Goal: Task Accomplishment & Management: Manage account settings

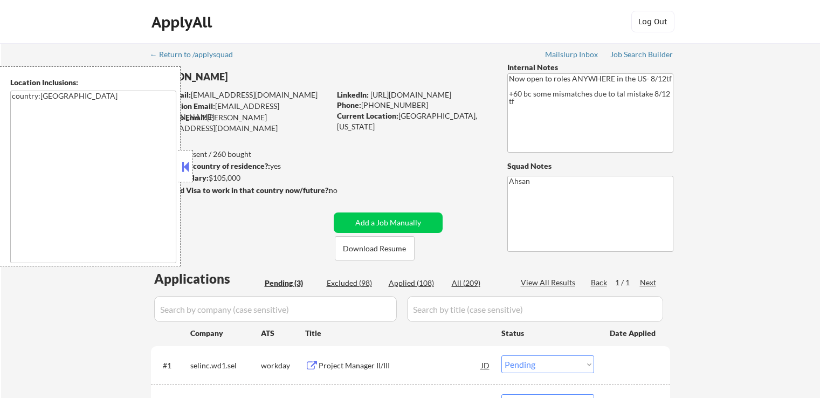
select select ""pending""
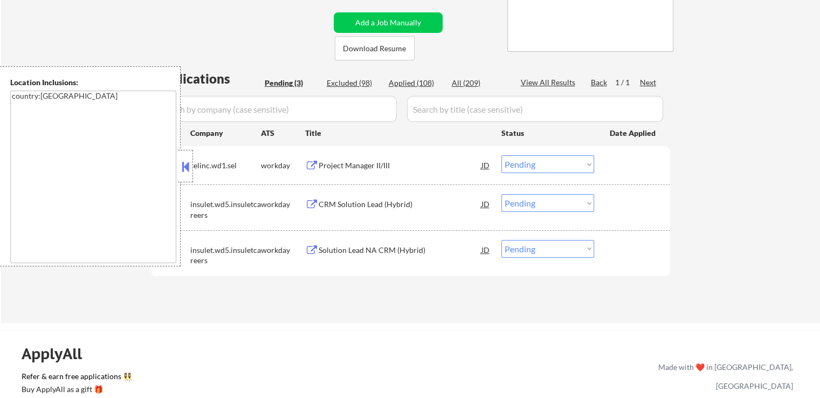
scroll to position [216, 0]
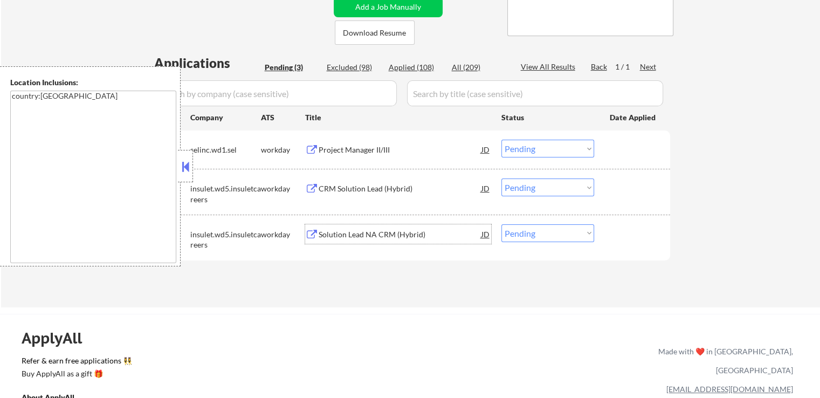
click at [340, 234] on div "Solution Lead NA CRM (Hybrid)" at bounding box center [400, 234] width 163 height 11
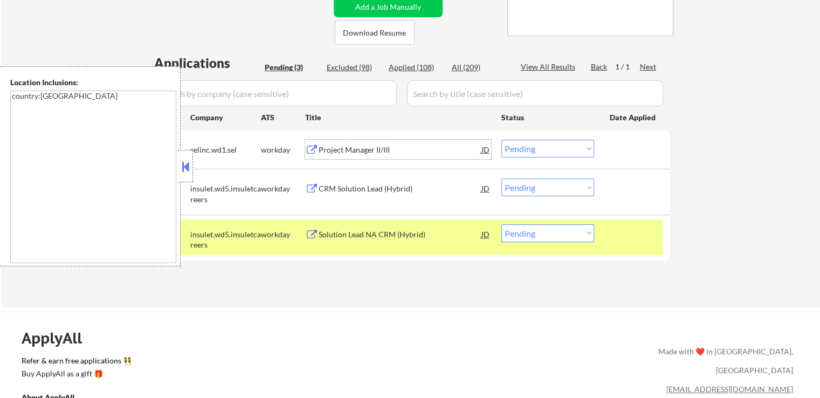
click at [347, 152] on div "Project Manager II/III" at bounding box center [400, 150] width 163 height 11
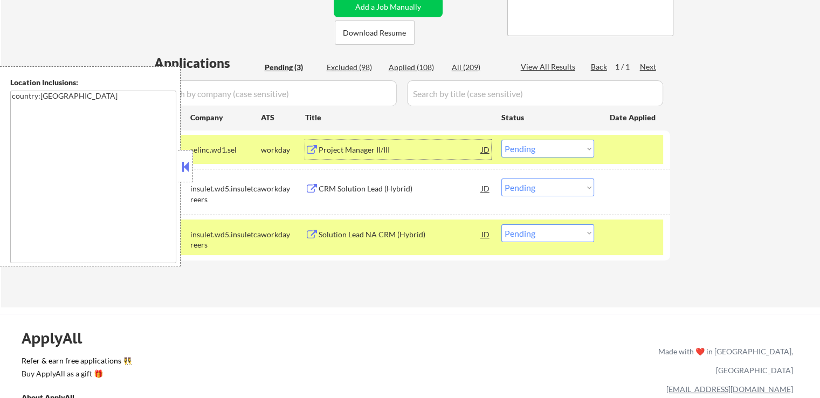
scroll to position [270, 0]
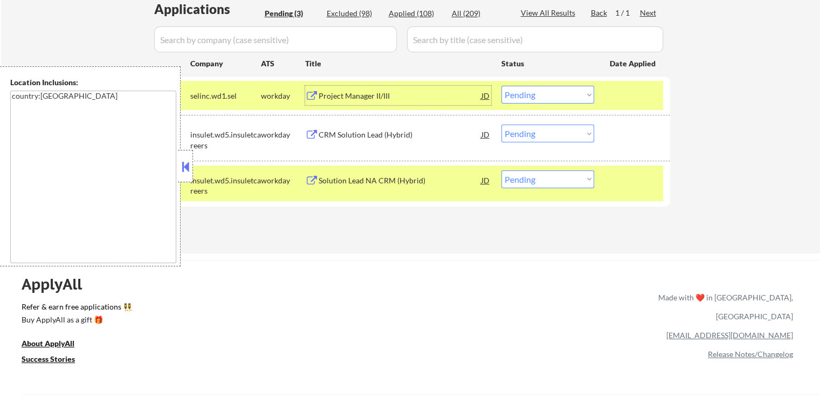
click at [533, 84] on div "#1 selinc.wd1.sel workday Project Manager II/III JD Choose an option... Pending…" at bounding box center [408, 95] width 509 height 29
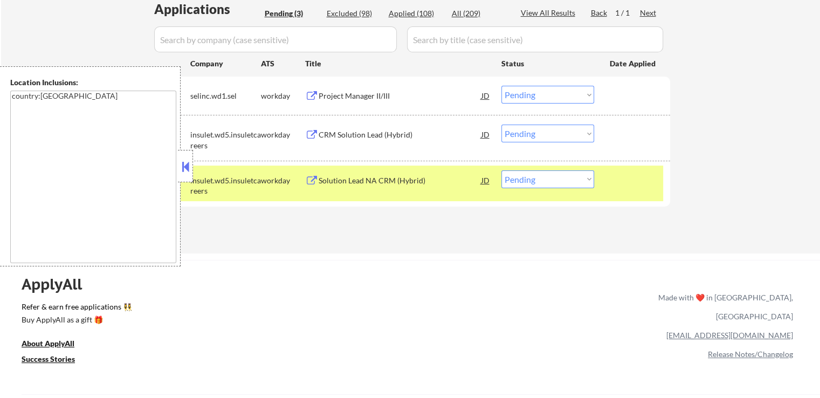
drag, startPoint x: 536, startPoint y: 91, endPoint x: 539, endPoint y: 102, distance: 11.4
click at [536, 93] on select "Choose an option... Pending Applied Excluded (Questions) Excluded (Expired) Exc…" at bounding box center [548, 95] width 93 height 18
click at [502, 86] on select "Choose an option... Pending Applied Excluded (Questions) Excluded (Expired) Exc…" at bounding box center [548, 95] width 93 height 18
select select ""pending""
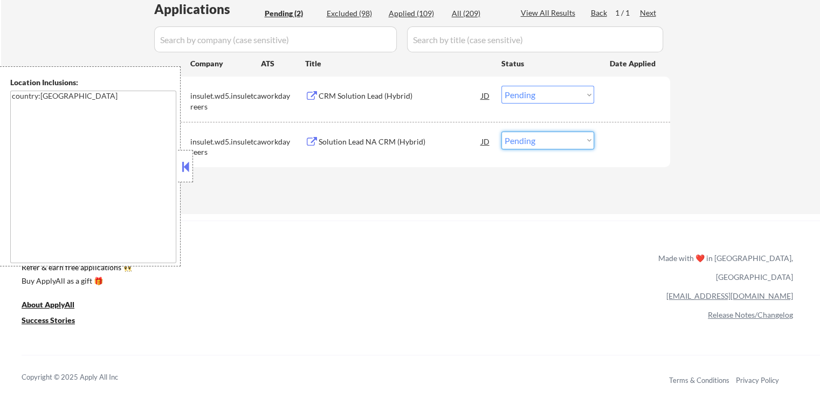
click at [550, 140] on select "Choose an option... Pending Applied Excluded (Questions) Excluded (Expired) Exc…" at bounding box center [548, 141] width 93 height 18
select select ""applied""
click at [502, 132] on select "Choose an option... Pending Applied Excluded (Questions) Excluded (Expired) Exc…" at bounding box center [548, 141] width 93 height 18
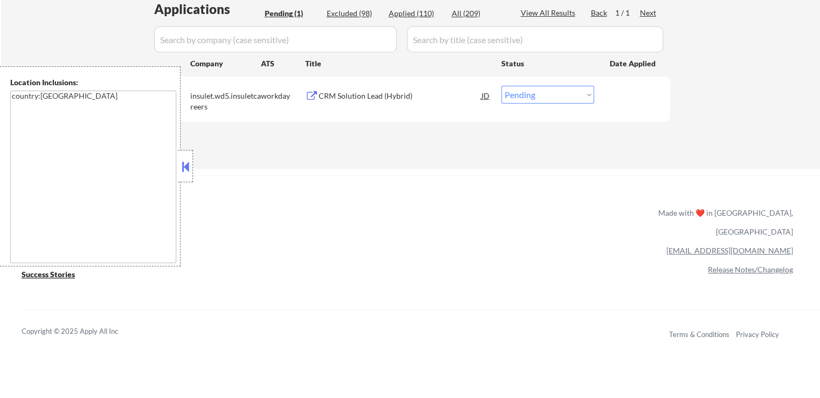
drag, startPoint x: 541, startPoint y: 98, endPoint x: 545, endPoint y: 101, distance: 5.7
click at [543, 99] on select "Choose an option... Pending Applied Excluded (Questions) Excluded (Expired) Exc…" at bounding box center [548, 95] width 93 height 18
select select ""applied""
click at [502, 86] on select "Choose an option... Pending Applied Excluded (Questions) Excluded (Expired) Exc…" at bounding box center [548, 95] width 93 height 18
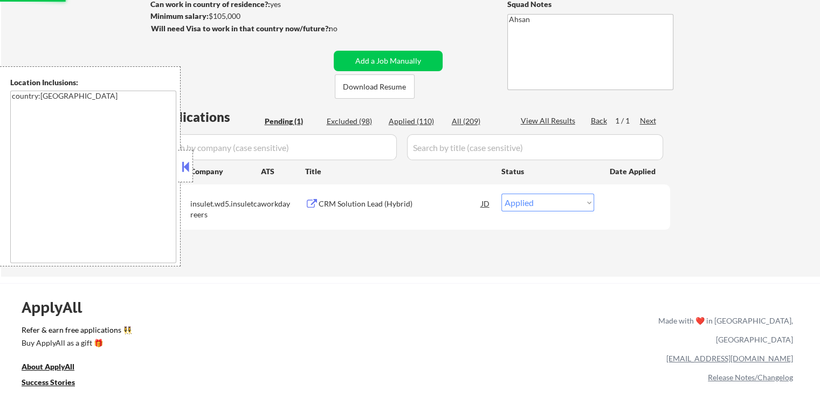
scroll to position [162, 0]
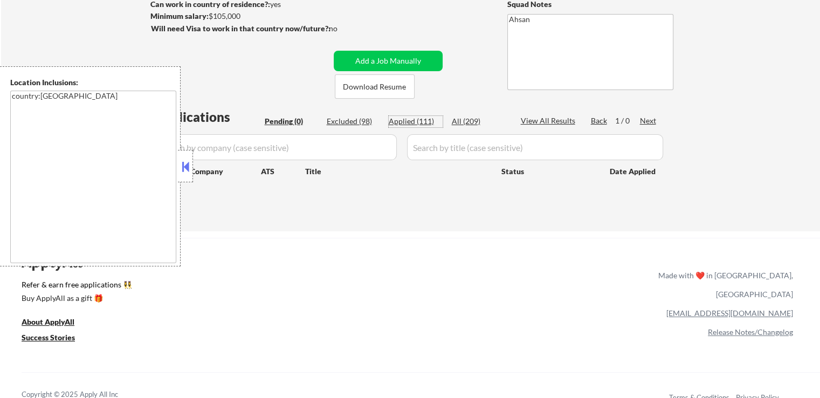
click at [424, 124] on div "Applied (111)" at bounding box center [416, 121] width 54 height 11
select select ""applied""
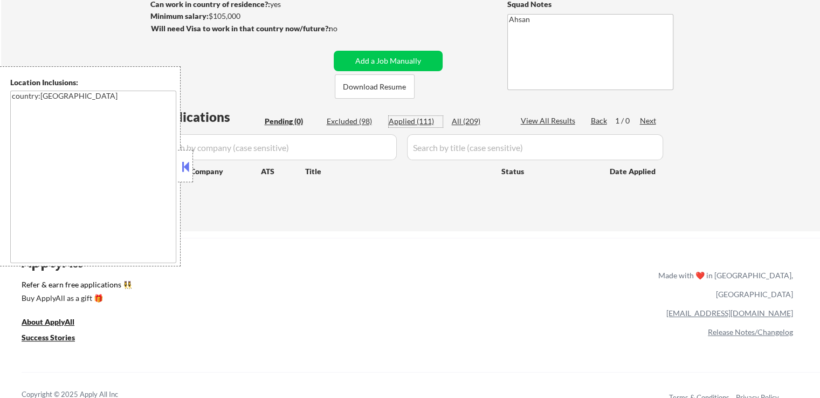
select select ""applied""
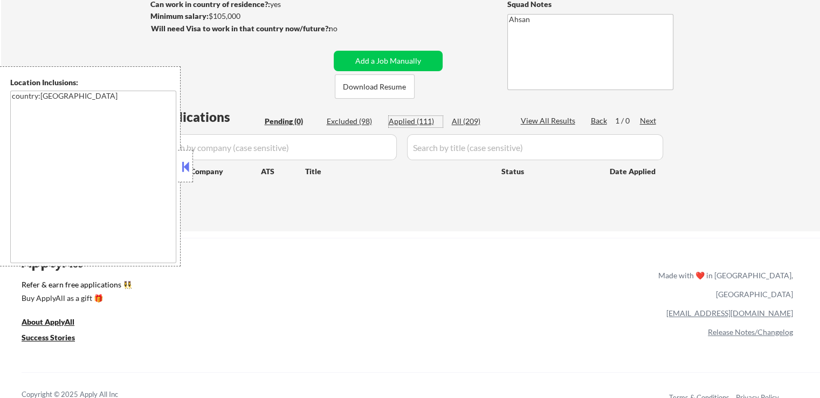
select select ""applied""
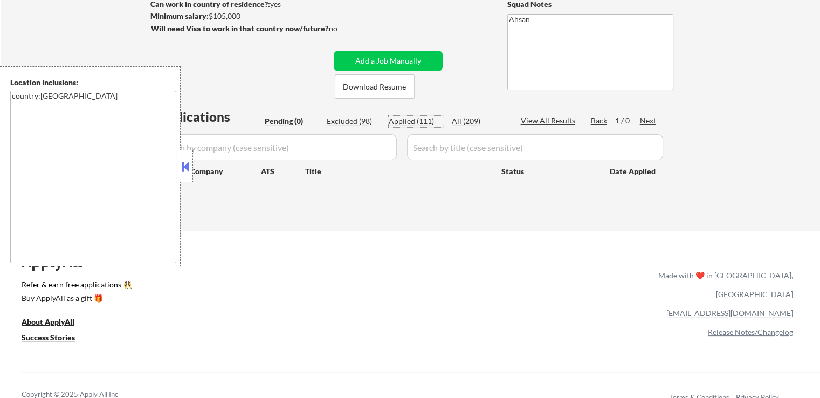
select select ""applied""
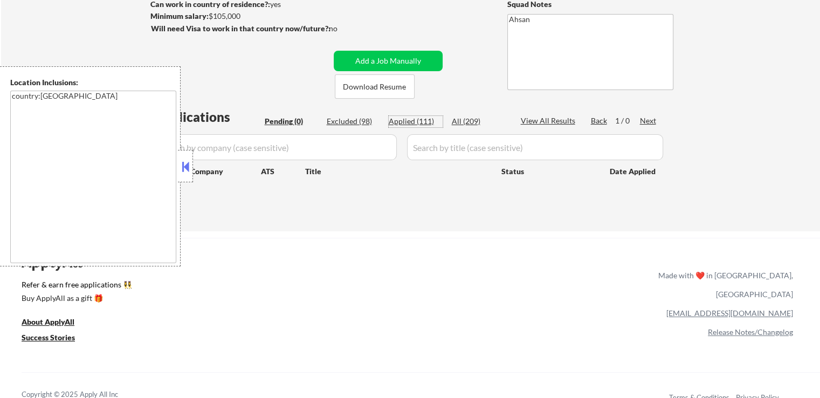
select select ""applied""
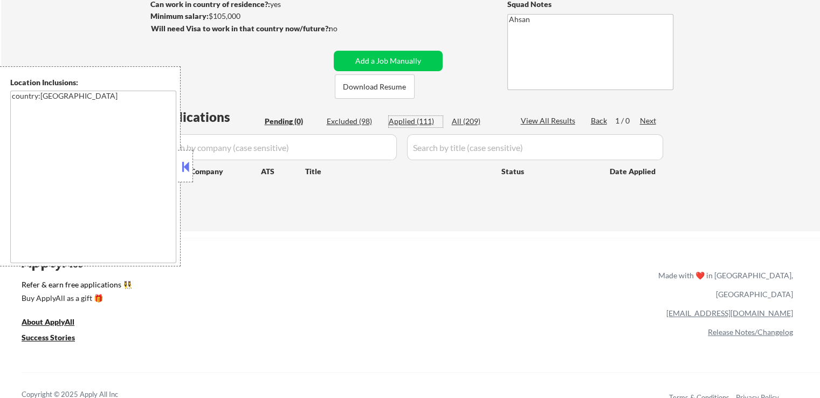
select select ""applied""
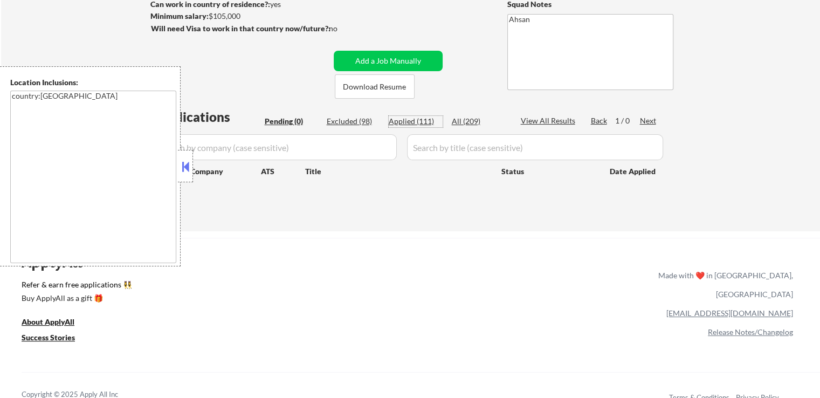
select select ""applied""
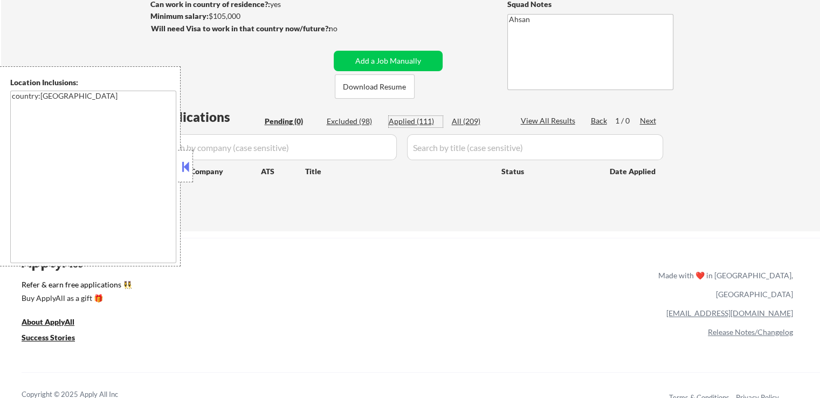
select select ""applied""
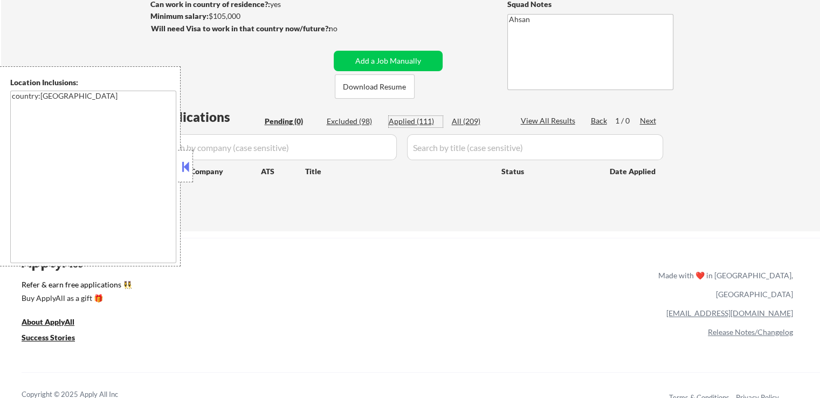
select select ""applied""
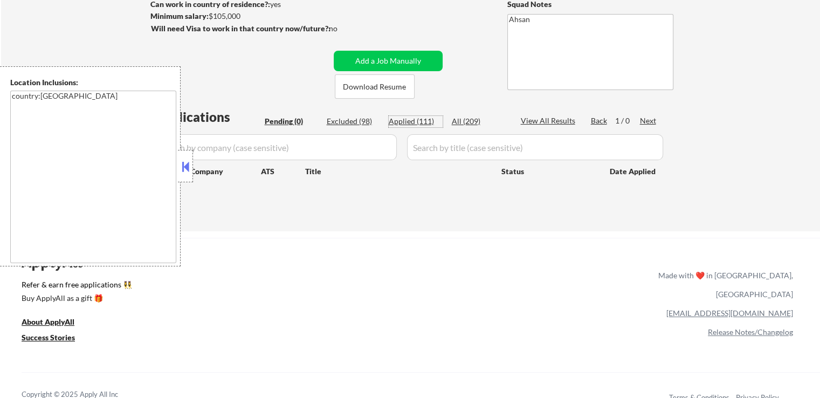
select select ""applied""
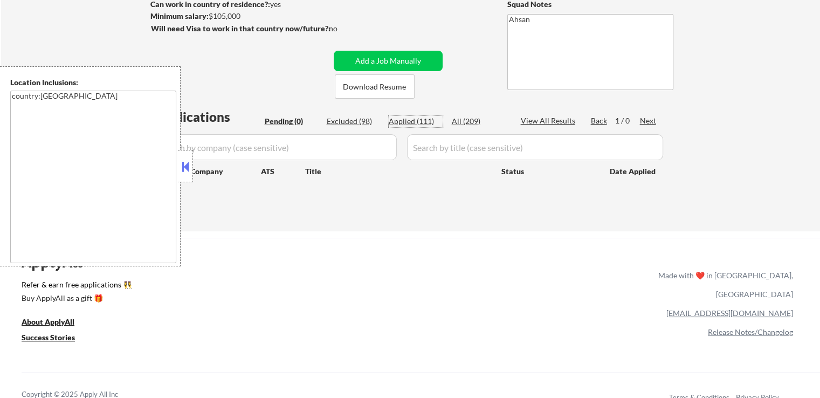
select select ""applied""
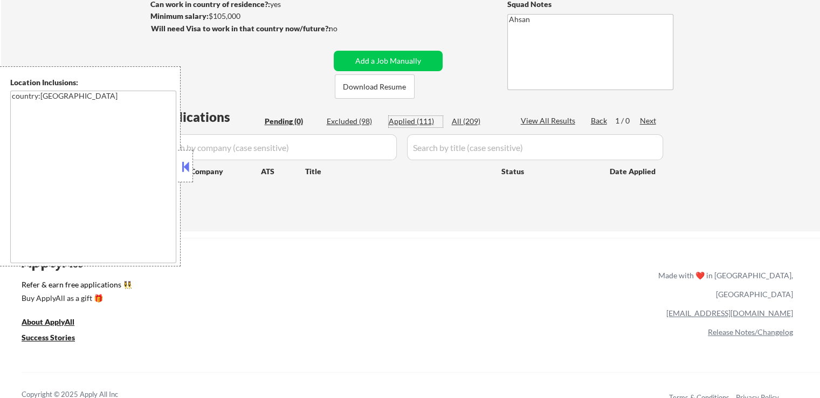
select select ""applied""
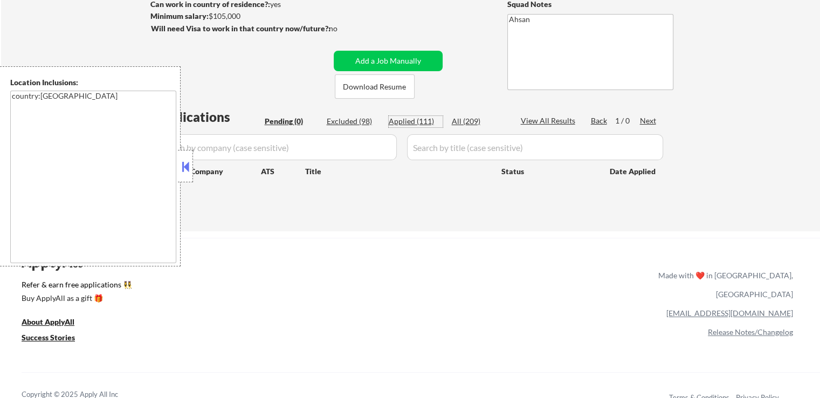
select select ""applied""
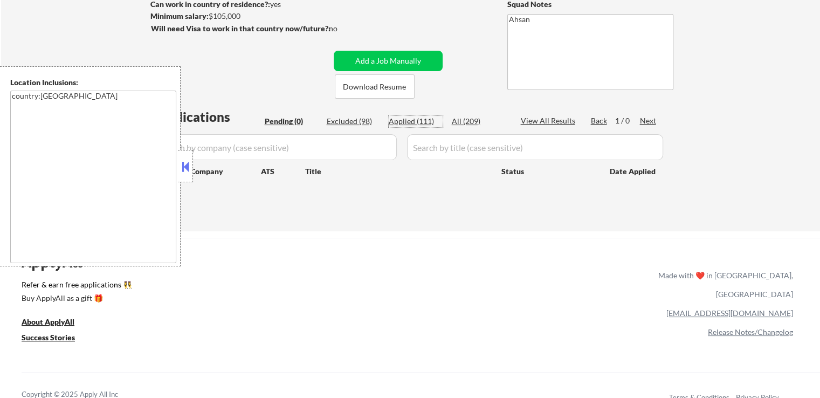
select select ""applied""
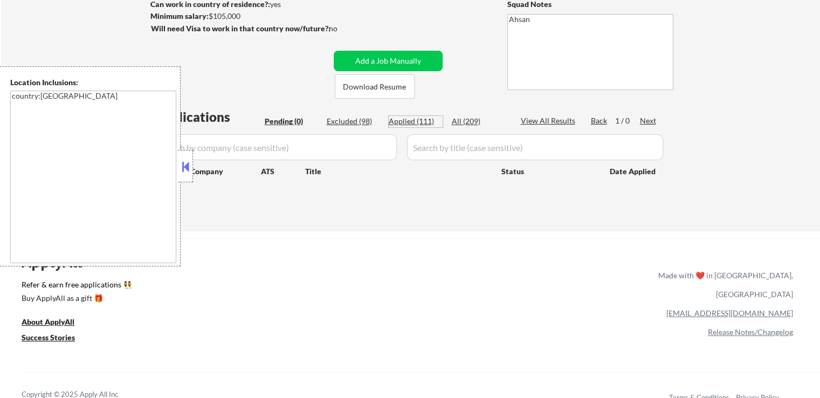
select select ""applied""
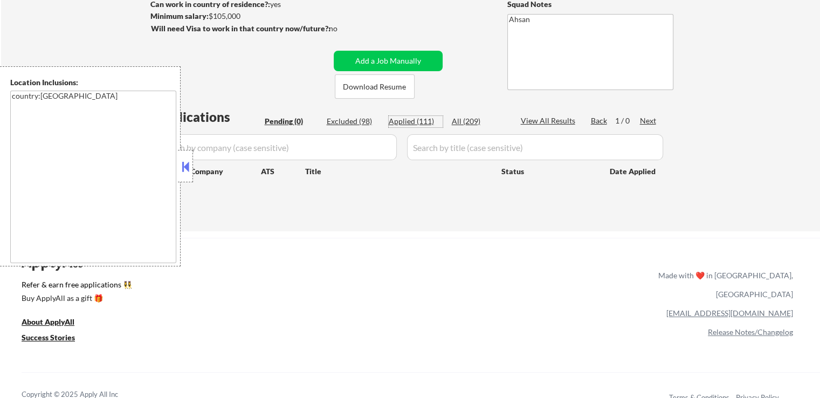
select select ""applied""
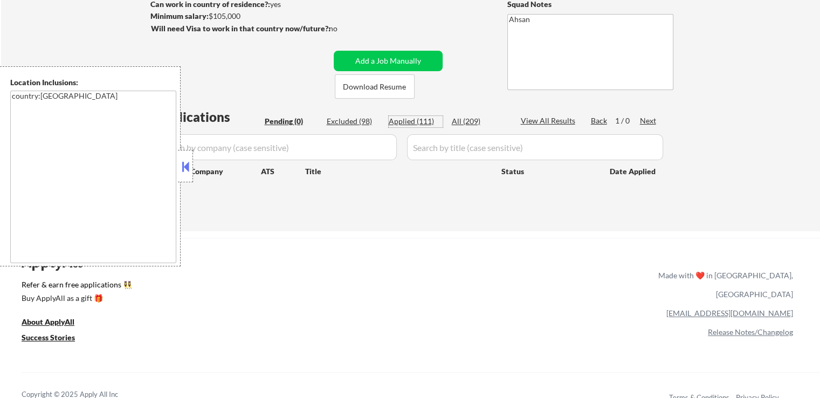
select select ""applied""
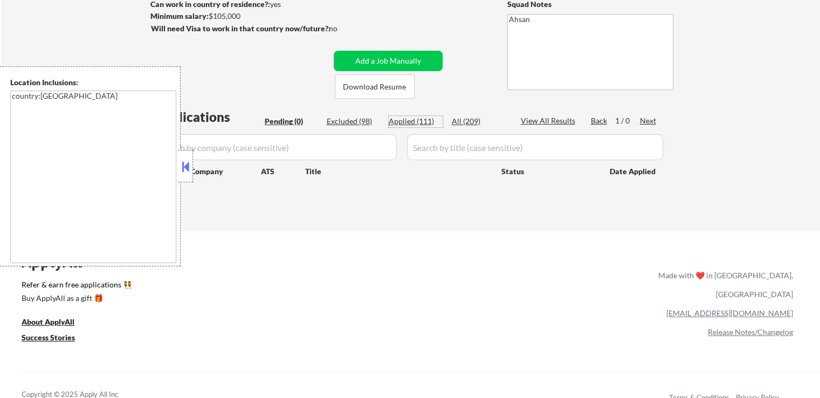
select select ""applied""
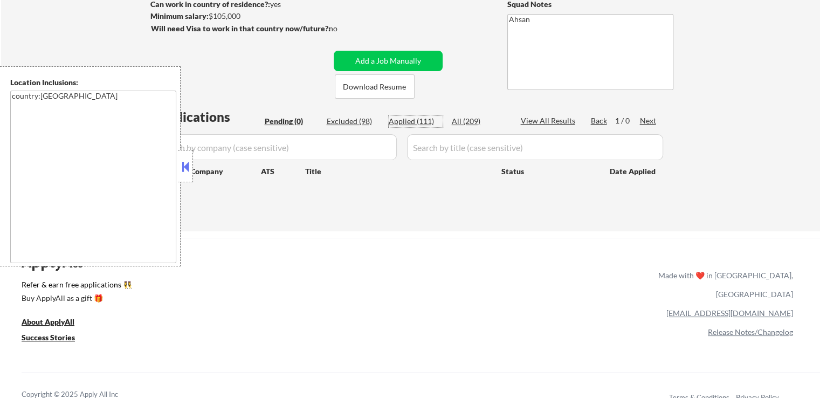
select select ""applied""
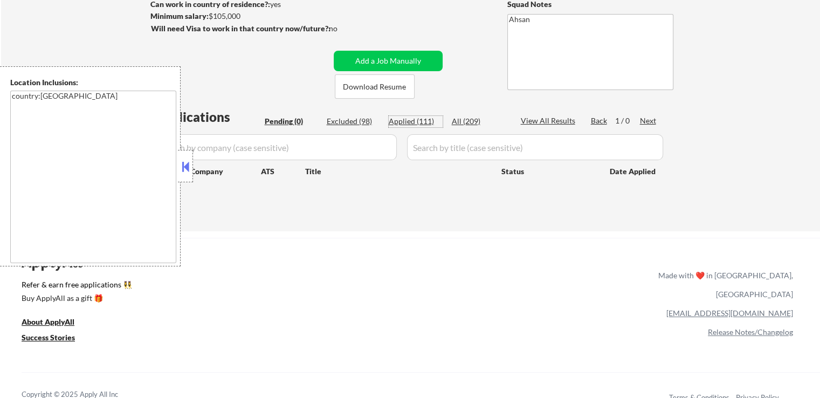
select select ""applied""
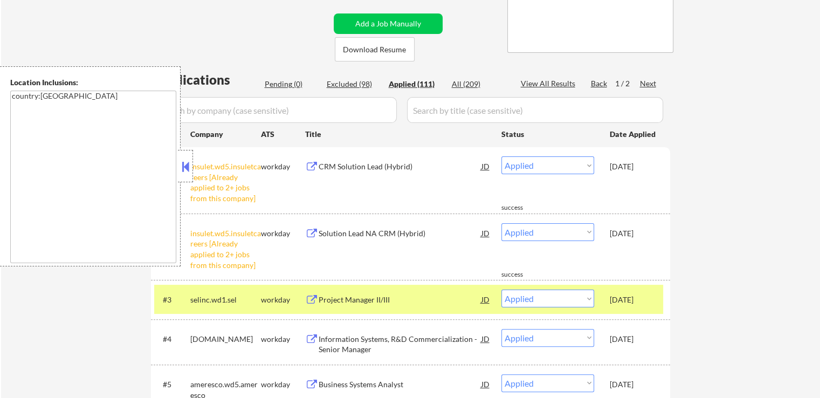
scroll to position [216, 0]
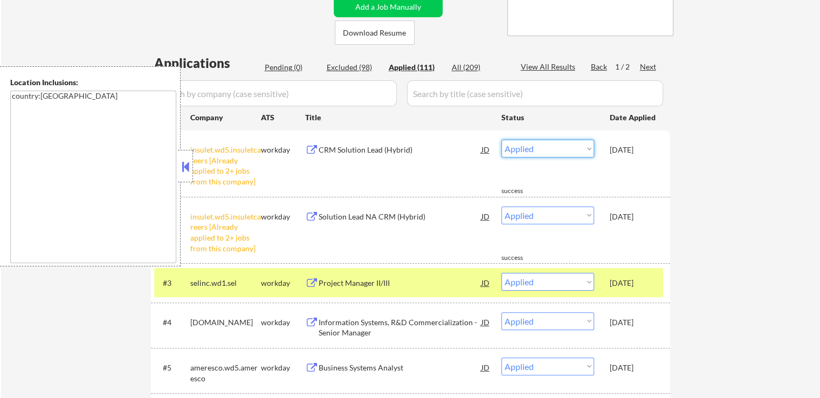
click at [544, 145] on select "Choose an option... Pending Applied Excluded (Questions) Excluded (Expired) Exc…" at bounding box center [548, 149] width 93 height 18
click at [502, 140] on select "Choose an option... Pending Applied Excluded (Questions) Excluded (Expired) Exc…" at bounding box center [548, 149] width 93 height 18
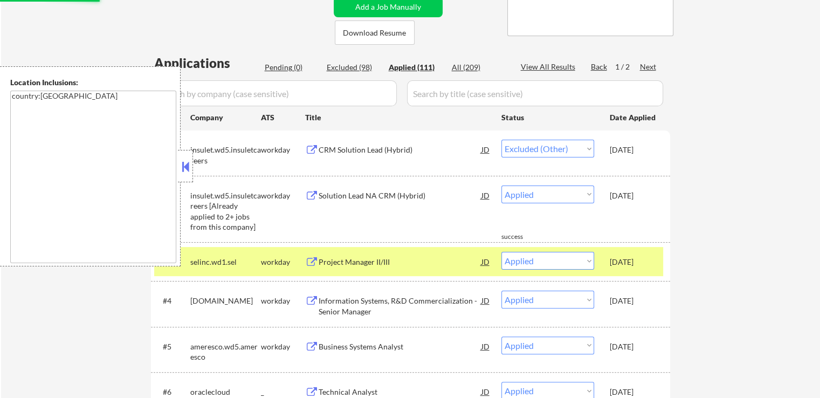
select select ""applied""
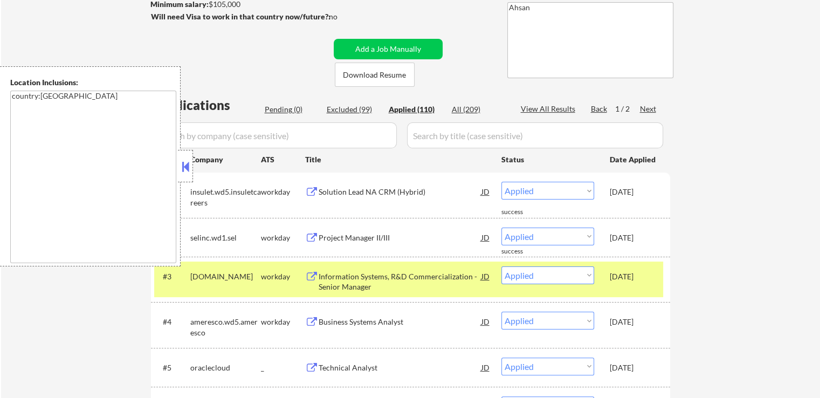
scroll to position [108, 0]
